Goal: Transaction & Acquisition: Purchase product/service

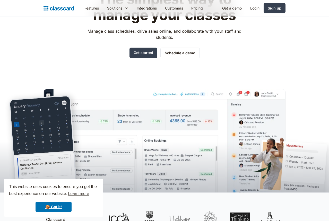
scroll to position [68, 0]
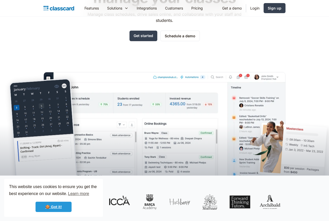
click at [60, 207] on link "🍪 Got it!" at bounding box center [54, 207] width 36 height 10
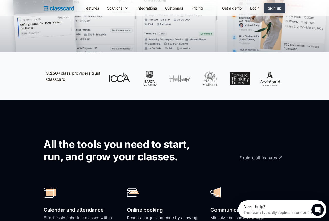
scroll to position [243, 0]
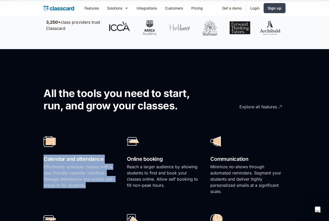
drag, startPoint x: 45, startPoint y: 157, endPoint x: 87, endPoint y: 186, distance: 51.2
click at [87, 186] on div "Calendar and attendance Effortlessly schedule classes with a user-friendly cale…" at bounding box center [80, 166] width 75 height 67
click at [87, 186] on p "Effortlessly schedule classes with a user-friendly calendar interface. Manage a…" at bounding box center [80, 176] width 75 height 25
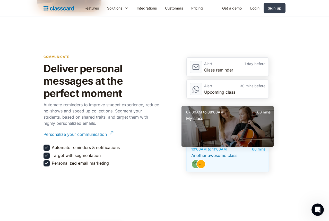
scroll to position [695, 0]
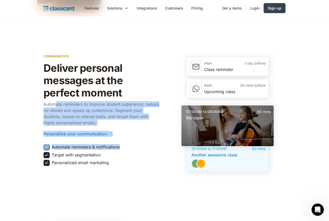
drag, startPoint x: 55, startPoint y: 103, endPoint x: 130, endPoint y: 153, distance: 90.1
click at [130, 153] on div "communicate Deliver personal messages at the perfect moment Automate reminders …" at bounding box center [101, 111] width 116 height 121
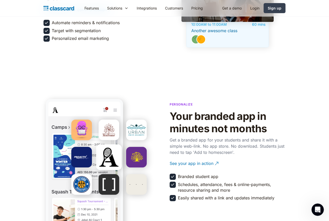
scroll to position [839, 0]
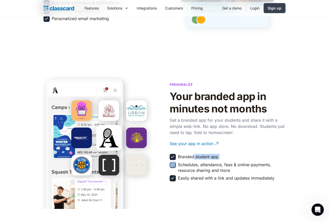
drag, startPoint x: 193, startPoint y: 156, endPoint x: 228, endPoint y: 156, distance: 35.0
click at [228, 156] on div "Personalize Your branded app in minutes not months Get a branded app for your s…" at bounding box center [228, 131] width 116 height 104
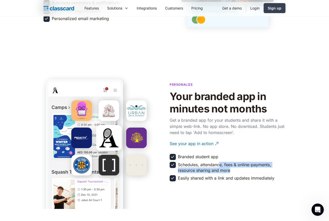
drag, startPoint x: 221, startPoint y: 166, endPoint x: 250, endPoint y: 168, distance: 28.9
click at [250, 168] on div "Schedules, attendance, fees & online-payments, resource sharing and more" at bounding box center [231, 168] width 107 height 12
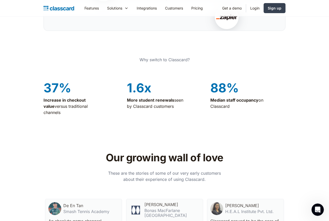
scroll to position [1161, 0]
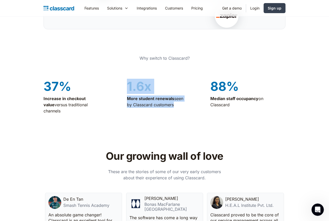
drag, startPoint x: 130, startPoint y: 76, endPoint x: 171, endPoint y: 110, distance: 53.7
click at [171, 110] on div "37% Increase in checkout value versus traditional channels 1.6x More student re…" at bounding box center [164, 97] width 242 height 42
click at [171, 110] on div "1.6x More student renewals seen by Classcard customers" at bounding box center [164, 99] width 75 height 38
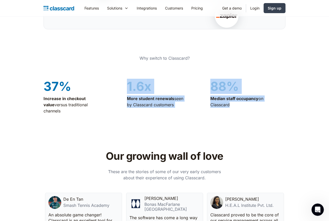
drag, startPoint x: 204, startPoint y: 77, endPoint x: 233, endPoint y: 107, distance: 41.5
click at [233, 107] on div "37% Increase in checkout value versus traditional channels 1.6x More student re…" at bounding box center [164, 97] width 242 height 42
click at [233, 107] on div "88% Median staff occupancy on Classcard" at bounding box center [247, 99] width 75 height 38
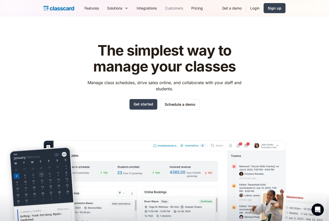
scroll to position [0, 0]
click at [154, 9] on link "Integrations" at bounding box center [147, 8] width 28 height 12
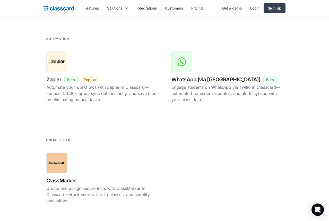
scroll to position [924, 0]
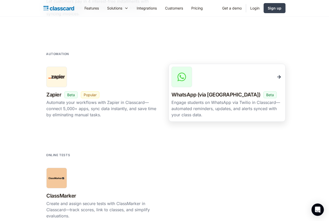
click at [224, 118] on link "WhatsApp (via Twilio) New Beta Popular Engage students on WhatsApp via [GEOGRAP…" at bounding box center [227, 93] width 117 height 58
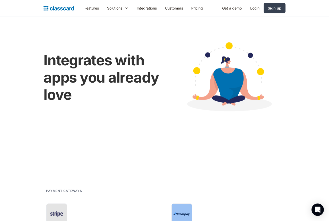
scroll to position [0, 0]
click at [198, 10] on link "Pricing" at bounding box center [197, 8] width 20 height 12
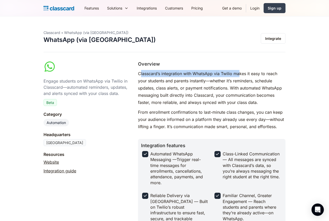
drag, startPoint x: 140, startPoint y: 74, endPoint x: 239, endPoint y: 73, distance: 98.6
click at [239, 73] on p "Classcard’s integration with WhatsApp via Twilio makes it easy to reach your st…" at bounding box center [211, 88] width 147 height 36
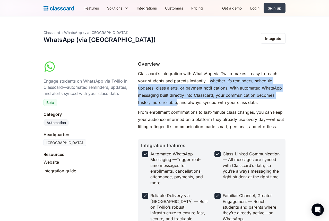
drag, startPoint x: 210, startPoint y: 81, endPoint x: 177, endPoint y: 103, distance: 40.1
click at [177, 103] on p "Classcard’s integration with WhatsApp via Twilio makes it easy to reach your st…" at bounding box center [211, 88] width 147 height 36
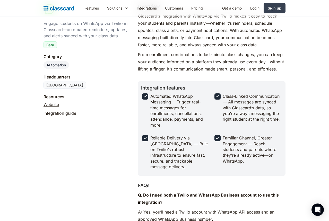
scroll to position [58, 0]
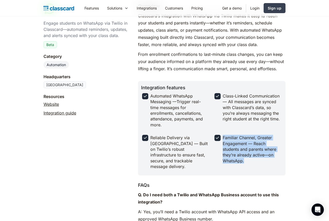
drag, startPoint x: 223, startPoint y: 138, endPoint x: 251, endPoint y: 161, distance: 35.8
click at [251, 161] on div "Familiar Channel, Greater Engagement — Reach students and parents where they’re…" at bounding box center [252, 149] width 58 height 29
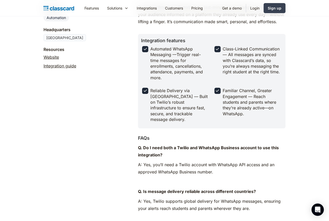
scroll to position [106, 0]
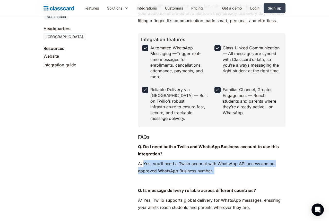
drag, startPoint x: 144, startPoint y: 157, endPoint x: 230, endPoint y: 168, distance: 86.4
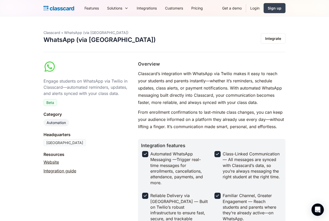
scroll to position [0, 0]
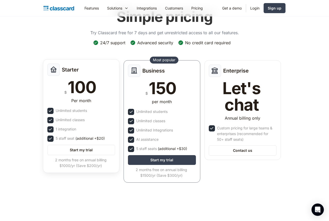
scroll to position [33, 0]
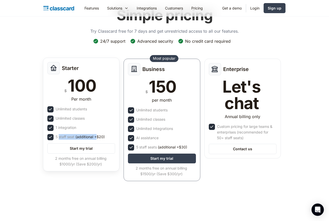
drag, startPoint x: 59, startPoint y: 137, endPoint x: 96, endPoint y: 137, distance: 37.1
click at [96, 137] on div "5 staff seat (additional +$20)" at bounding box center [80, 137] width 49 height 6
click at [96, 137] on span "(additional +$20)" at bounding box center [89, 137] width 29 height 6
drag, startPoint x: 102, startPoint y: 159, endPoint x: 80, endPoint y: 159, distance: 22.4
click at [80, 159] on div "2 months free on annual billing $1000/yr (Save $200/yr)" at bounding box center [80, 161] width 67 height 11
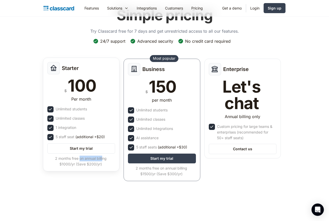
click at [80, 159] on div "2 months free on annual billing $1000/yr (Save $200/yr)" at bounding box center [80, 161] width 67 height 11
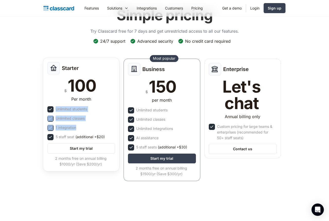
drag, startPoint x: 56, startPoint y: 109, endPoint x: 92, endPoint y: 132, distance: 43.5
click at [92, 132] on div "Starter $ 100 Per month Unlimited students Unlimited classes 1 integration 5 st…" at bounding box center [81, 115] width 76 height 114
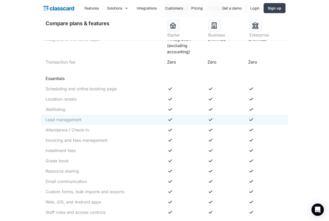
scroll to position [340, 0]
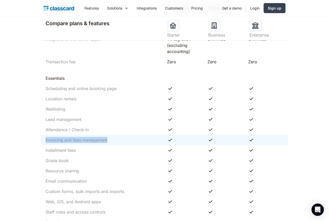
drag, startPoint x: 46, startPoint y: 139, endPoint x: 109, endPoint y: 139, distance: 63.6
click at [109, 139] on div "Invoicing and fees management" at bounding box center [103, 140] width 121 height 6
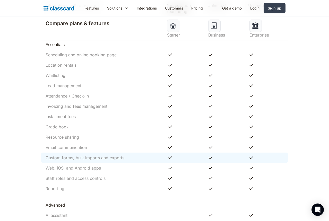
scroll to position [377, 0]
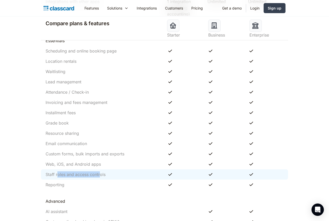
drag, startPoint x: 100, startPoint y: 176, endPoint x: 57, endPoint y: 175, distance: 43.2
click at [57, 175] on div "Staff roles and access controls" at bounding box center [76, 174] width 60 height 6
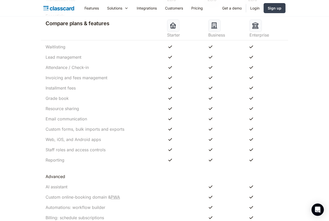
scroll to position [376, 0]
